Goal: Transaction & Acquisition: Purchase product/service

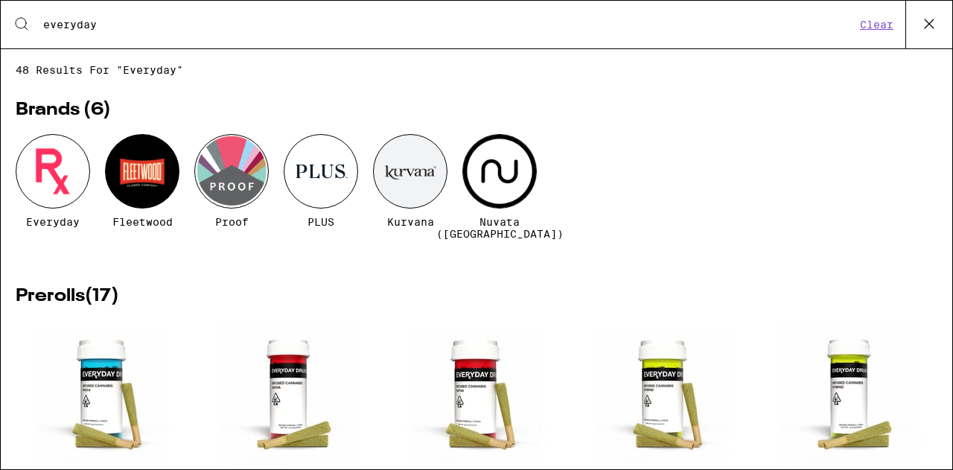
type input "everyday"
click at [56, 171] on div at bounding box center [53, 171] width 74 height 74
